Goal: Transaction & Acquisition: Purchase product/service

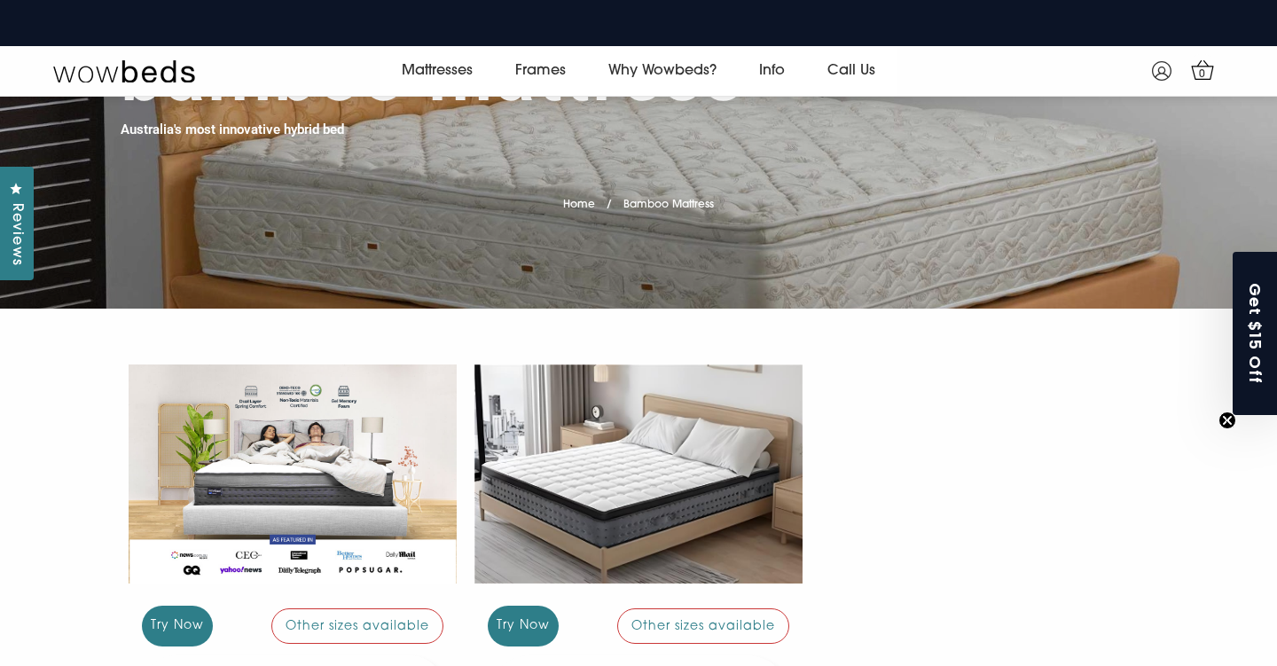
scroll to position [146, 0]
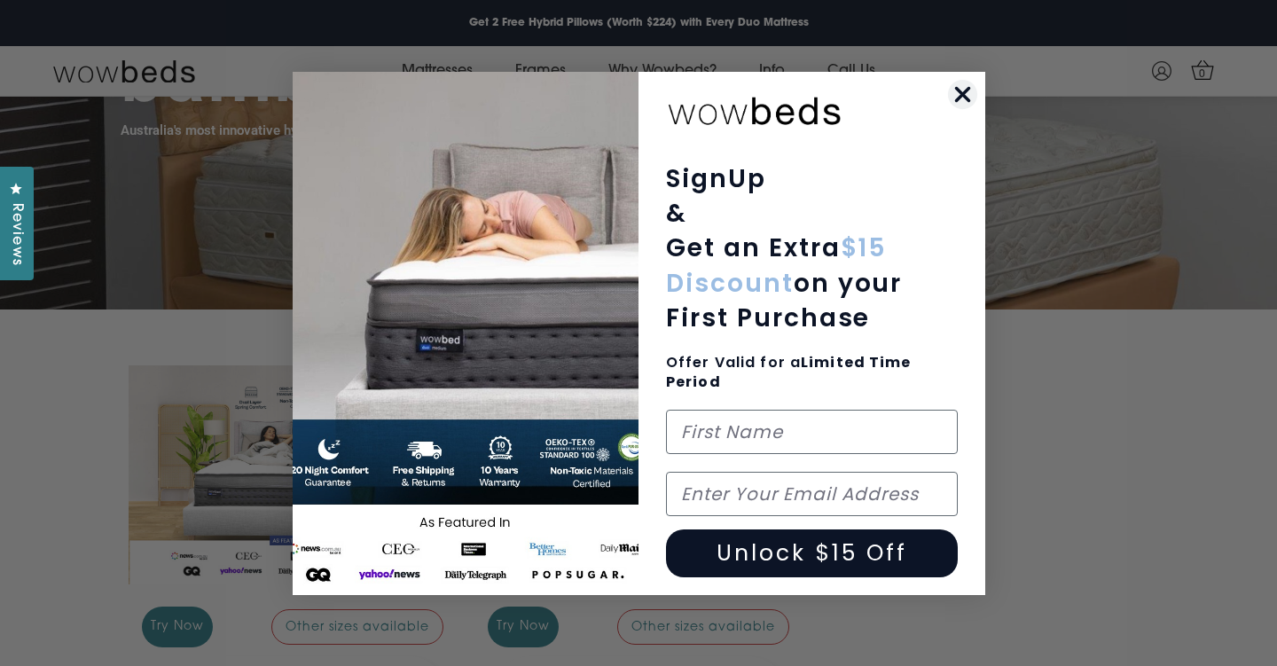
click at [950, 102] on circle "Close dialog" at bounding box center [961, 93] width 29 height 29
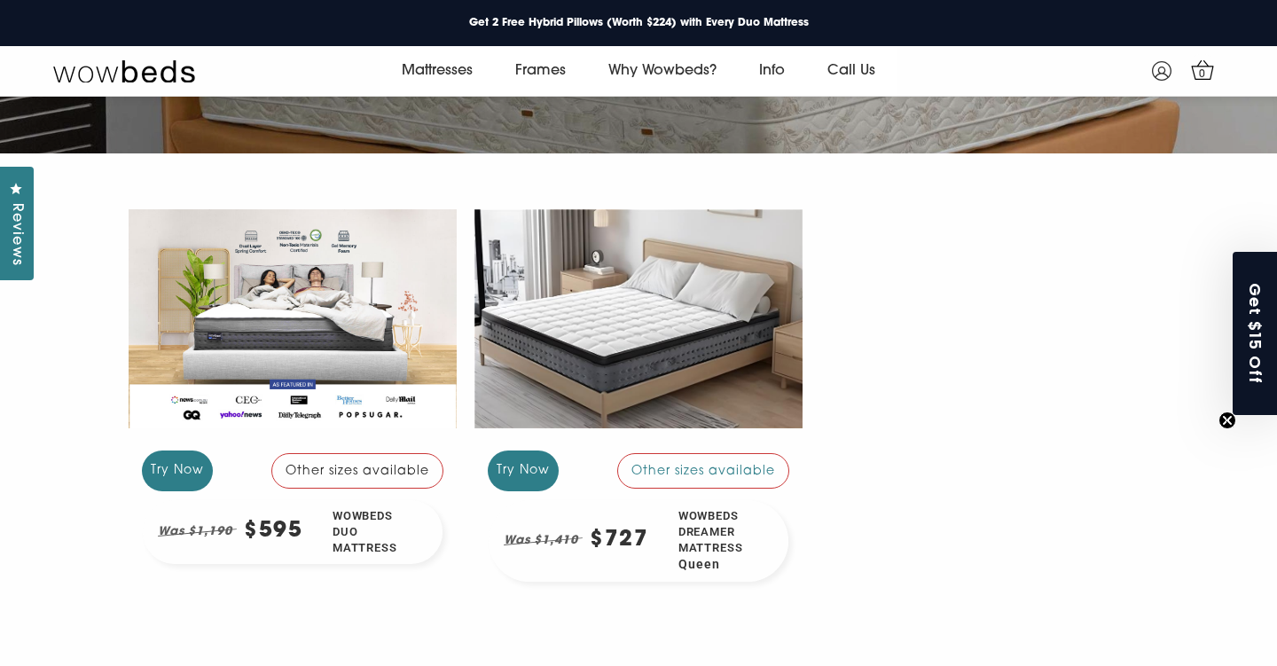
scroll to position [305, 0]
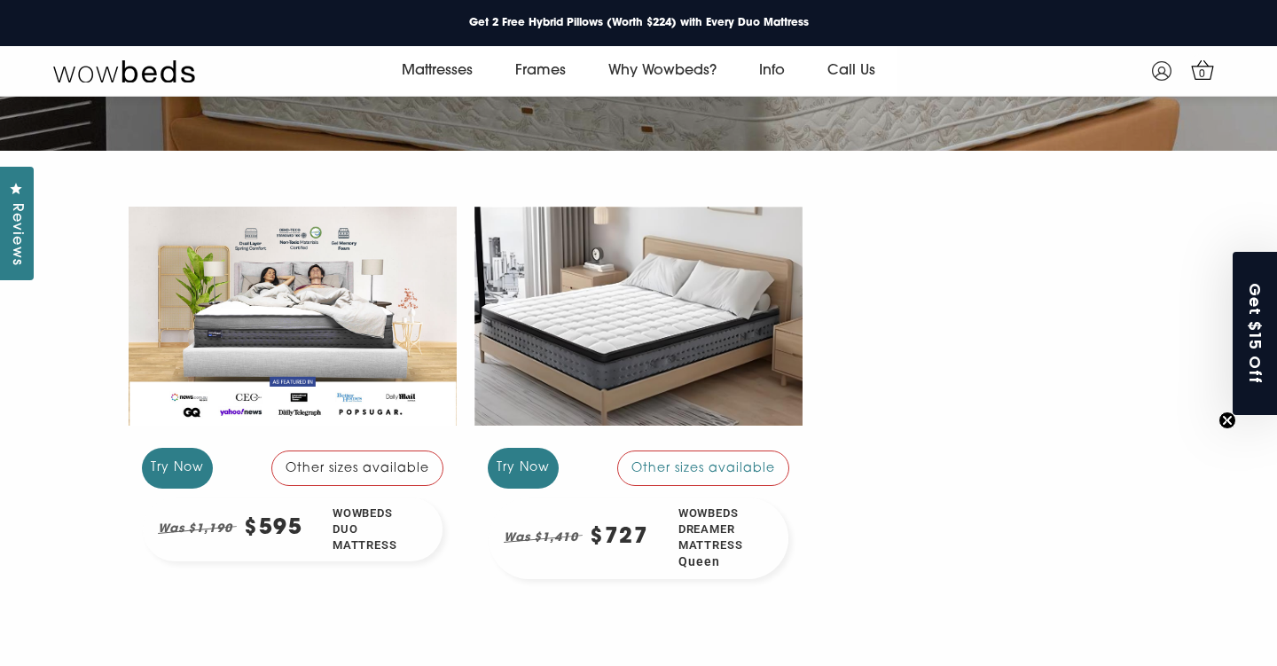
click at [300, 370] on div at bounding box center [293, 316] width 328 height 246
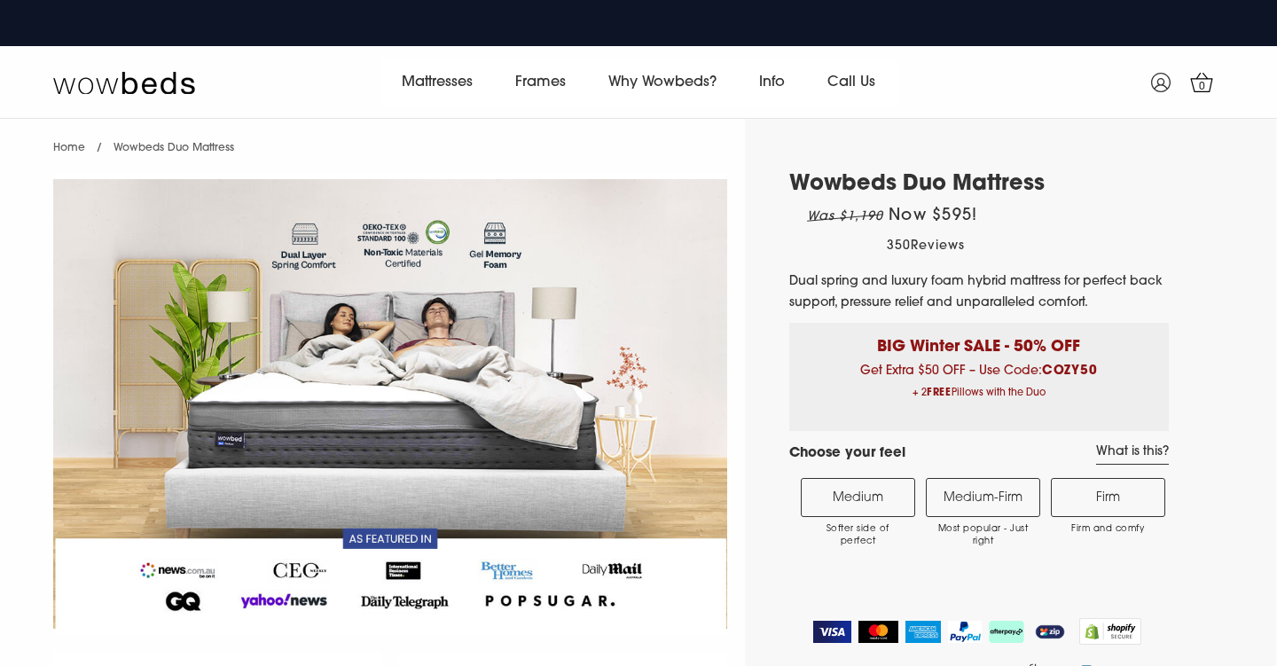
select select "Medium-Firm"
select select "Queen"
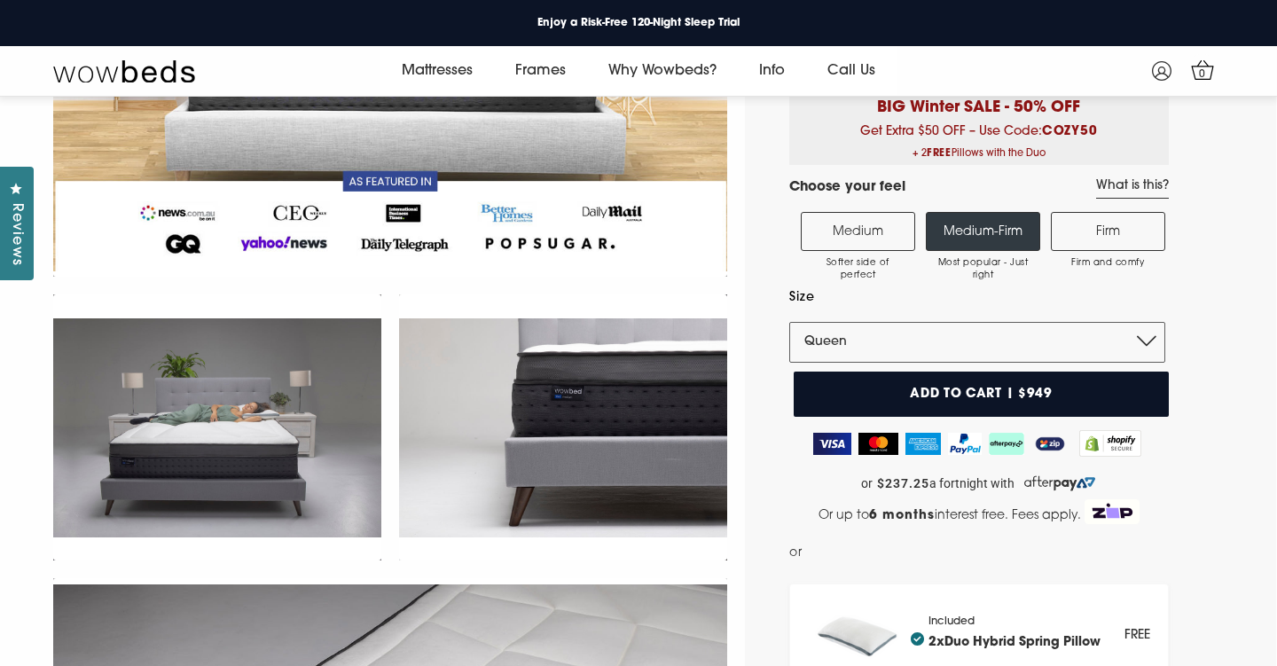
click at [958, 235] on label "Medium-Firm Most popular - Just right" at bounding box center [983, 231] width 114 height 39
click at [0, 0] on input "Medium-Firm Most popular - Just right" at bounding box center [0, 0] width 0 height 0
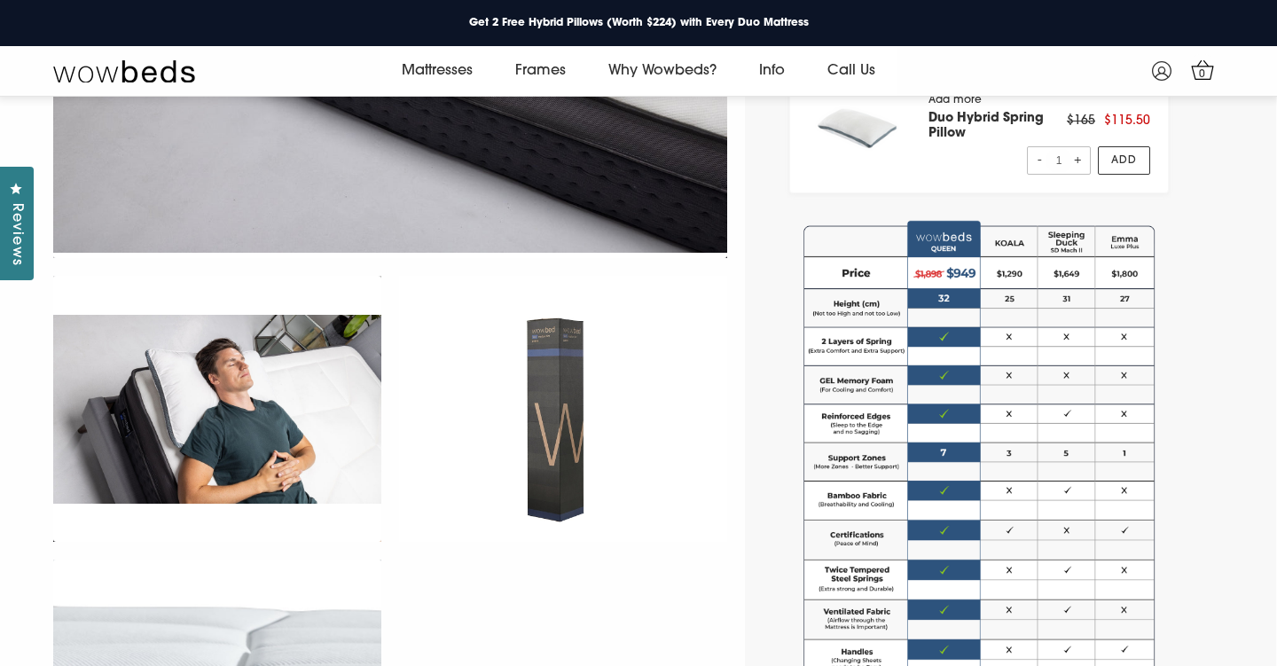
scroll to position [846, 0]
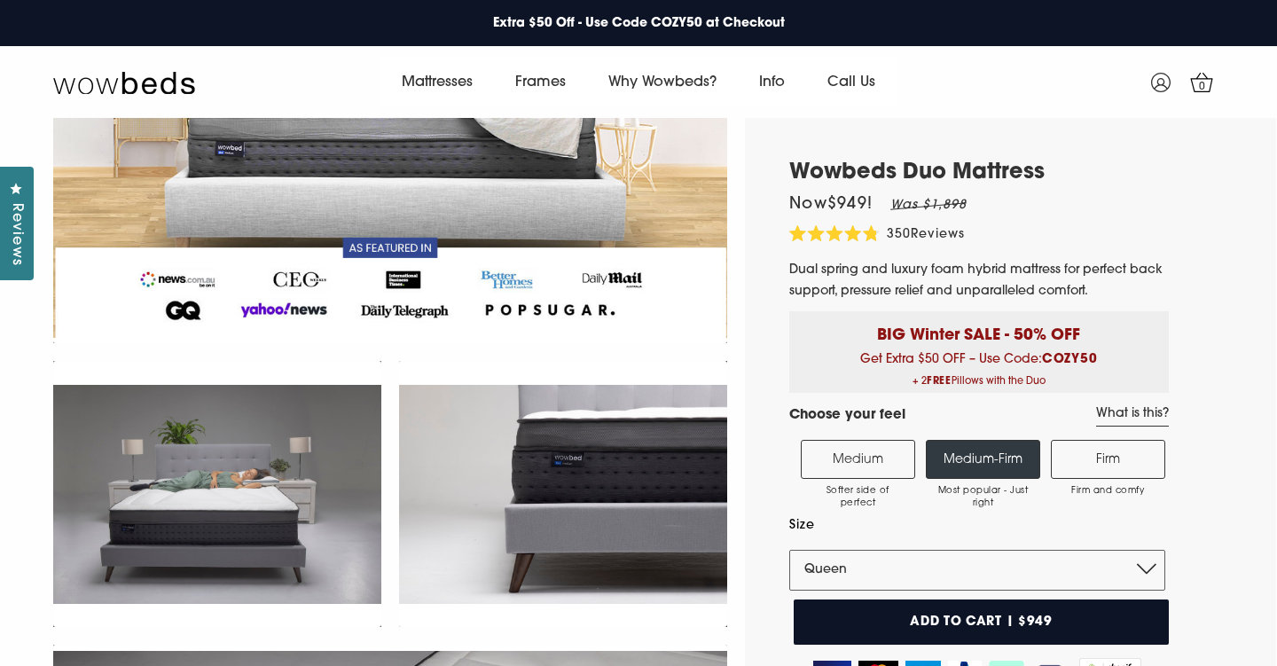
scroll to position [-1, 0]
